Goal: Transaction & Acquisition: Purchase product/service

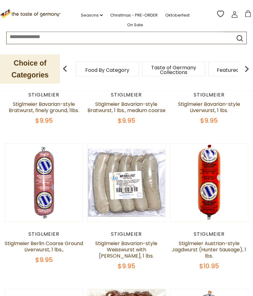
scroll to position [140, 0]
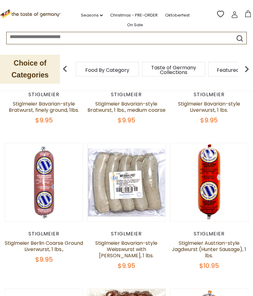
click at [43, 246] on link "Stiglmeier Berlin Coarse Ground Liverwurst, 1 lbs.," at bounding box center [44, 245] width 78 height 13
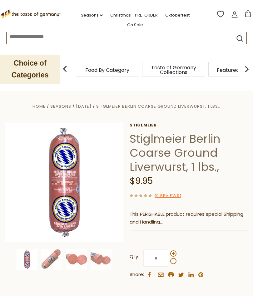
scroll to position [59, 0]
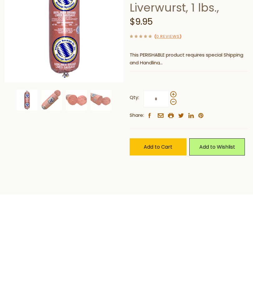
click at [160, 243] on span "Add to Cart" at bounding box center [158, 246] width 29 height 7
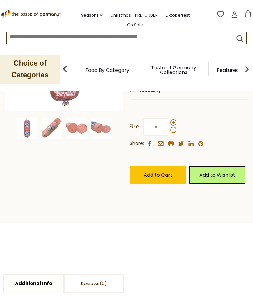
scroll to position [0, 0]
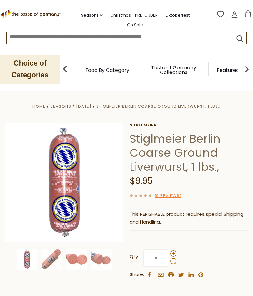
click at [43, 68] on p "Choice of Categories" at bounding box center [30, 69] width 60 height 29
click at [36, 66] on p "Choice of Categories" at bounding box center [30, 69] width 60 height 29
click at [142, 72] on div "Taste of Germany Collections" at bounding box center [173, 69] width 63 height 15
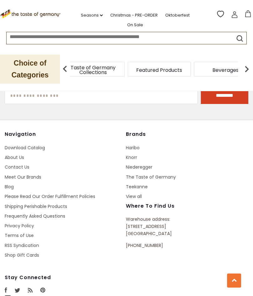
scroll to position [864, 0]
click at [216, 163] on li "Niederegger" at bounding box center [184, 166] width 117 height 7
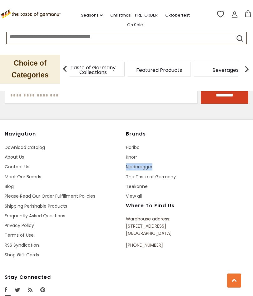
click at [222, 136] on div "Brands [GEOGRAPHIC_DATA] [PERSON_NAME] Niederegger The Taste of Germany Teekann…" at bounding box center [184, 166] width 117 height 71
click at [40, 144] on link "Download Catalog" at bounding box center [25, 147] width 40 height 6
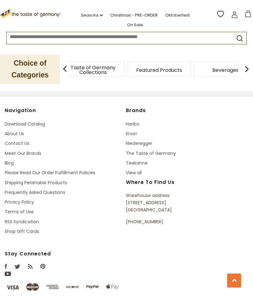
scroll to position [888, 0]
